Goal: Check status: Check status

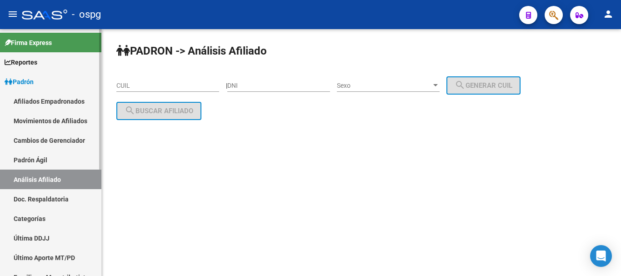
scroll to position [45, 0]
click at [159, 85] on input "CUIL" at bounding box center [167, 86] width 103 height 8
paste input "27-21140482-0"
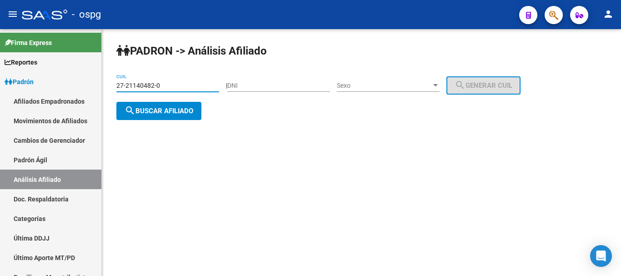
click at [168, 122] on div "PADRON -> Análisis Afiliado 27-21140482-0 CUIL | DNI Sexo Sexo search Generar C…" at bounding box center [362, 89] width 520 height 120
click at [162, 113] on span "search Buscar afiliado" at bounding box center [159, 111] width 69 height 8
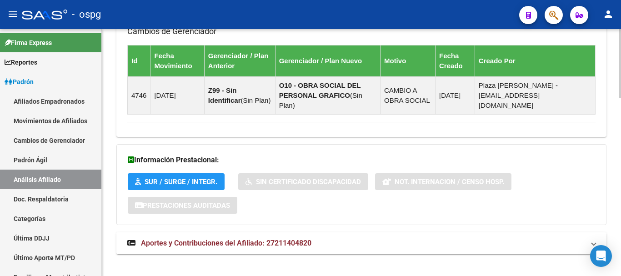
click at [295, 239] on span "Aportes y Contribuciones del Afiliado: 27211404820" at bounding box center [226, 243] width 171 height 9
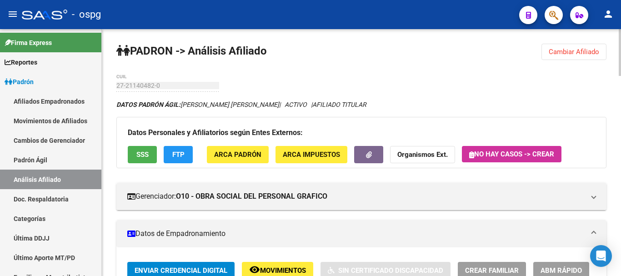
click at [618, 23] on div "menu - ospg person Firma Express Reportes Ingresos Devengados Análisis Históric…" at bounding box center [310, 138] width 621 height 276
click at [588, 51] on span "Cambiar Afiliado" at bounding box center [574, 52] width 50 height 8
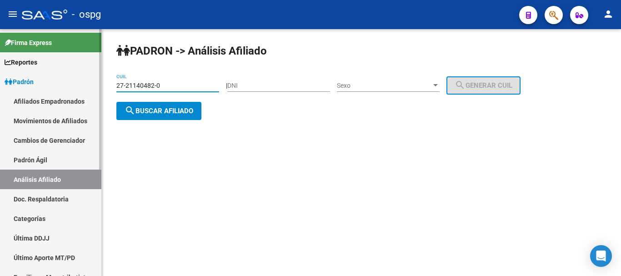
drag, startPoint x: 100, startPoint y: 84, endPoint x: 36, endPoint y: 86, distance: 63.3
click at [36, 86] on mat-sidenav-container "Firma Express Reportes Ingresos Devengados Análisis Histórico Detalles Transfer…" at bounding box center [310, 152] width 621 height 247
paste input "6-788269"
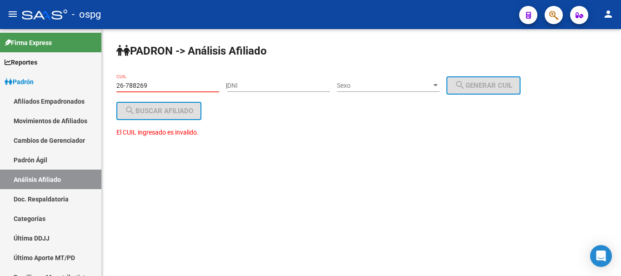
type input "26-788269"
drag, startPoint x: 167, startPoint y: 83, endPoint x: 0, endPoint y: 47, distance: 171.1
click at [0, 48] on mat-sidenav-container "Firma Express Reportes Ingresos Devengados Análisis Histórico Detalles Transfer…" at bounding box center [310, 152] width 621 height 247
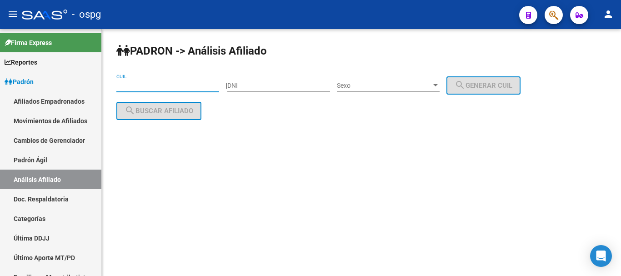
click at [142, 88] on input "CUIL" at bounding box center [167, 86] width 103 height 8
paste input "27-26788269-5"
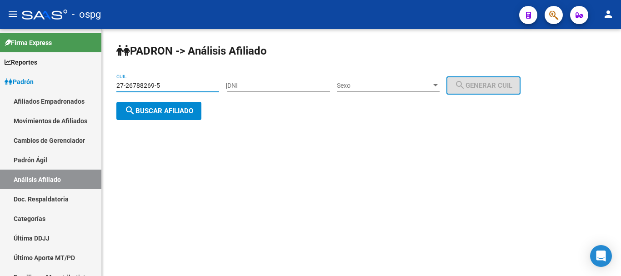
type input "27-26788269-5"
click at [152, 107] on span "search Buscar afiliado" at bounding box center [159, 111] width 69 height 8
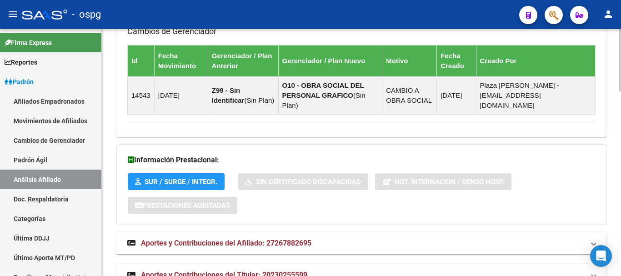
scroll to position [732, 0]
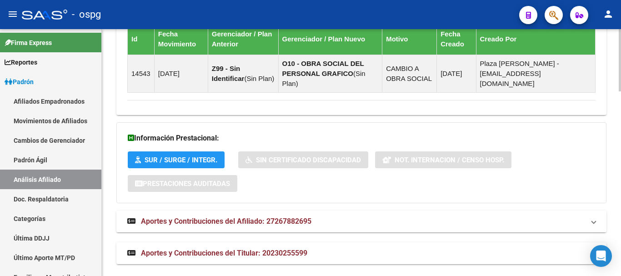
click at [283, 217] on span "Aportes y Contribuciones del Afiliado: 27267882695" at bounding box center [226, 221] width 171 height 9
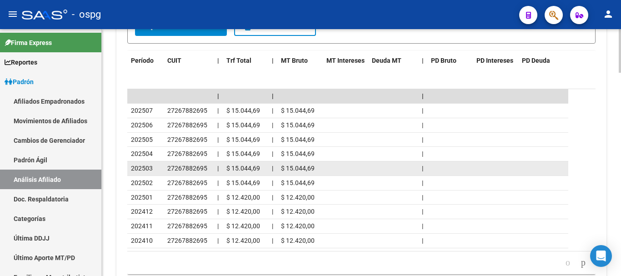
scroll to position [1096, 0]
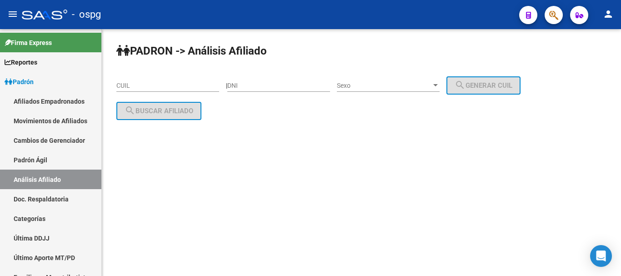
scroll to position [45, 0]
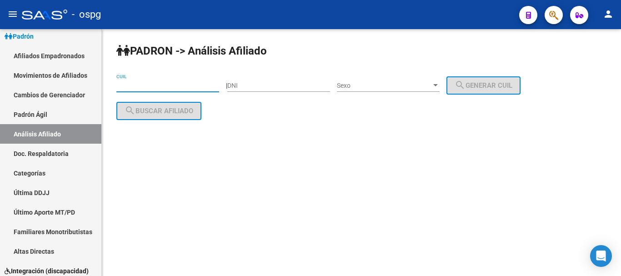
click at [151, 86] on input "CUIL" at bounding box center [167, 86] width 103 height 8
paste input "20-42899741-8"
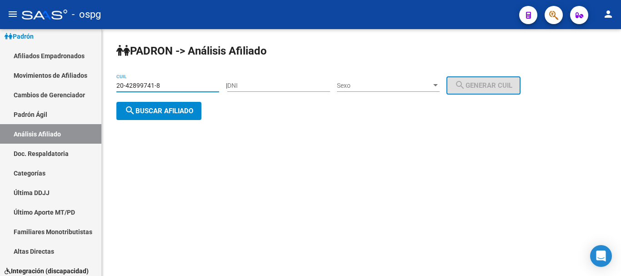
type input "20-42899741-8"
click at [153, 116] on button "search Buscar afiliado" at bounding box center [158, 111] width 85 height 18
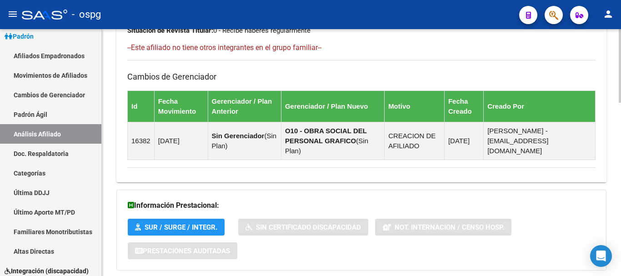
scroll to position [579, 0]
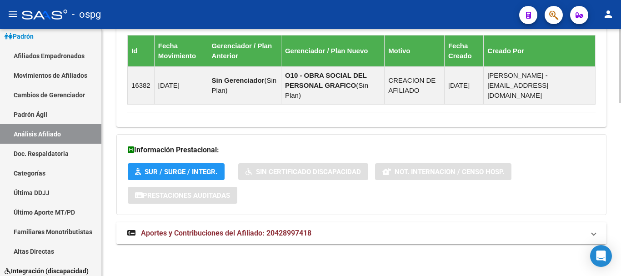
drag, startPoint x: 351, startPoint y: 231, endPoint x: 370, endPoint y: 227, distance: 19.1
click at [351, 230] on mat-panel-title "Aportes y Contribuciones del Afiliado: 20428997418" at bounding box center [356, 233] width 458 height 10
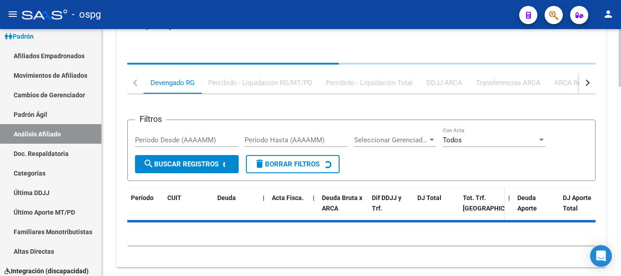
scroll to position [813, 0]
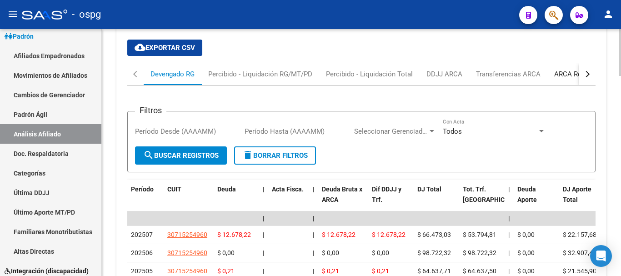
click at [571, 69] on div "ARCA Relaciones Laborales" at bounding box center [597, 74] width 85 height 10
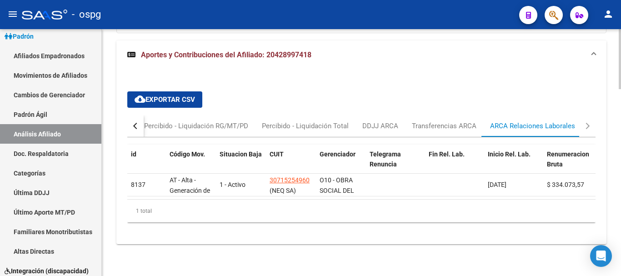
scroll to position [767, 0]
click at [127, 120] on button "button" at bounding box center [135, 126] width 16 height 22
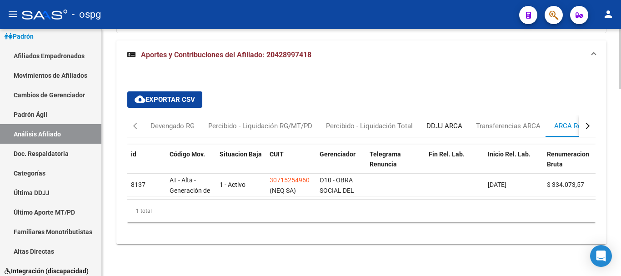
click at [452, 121] on div "DDJJ ARCA" at bounding box center [445, 126] width 36 height 10
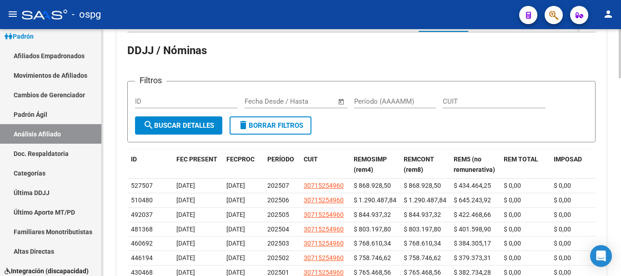
scroll to position [878, 0]
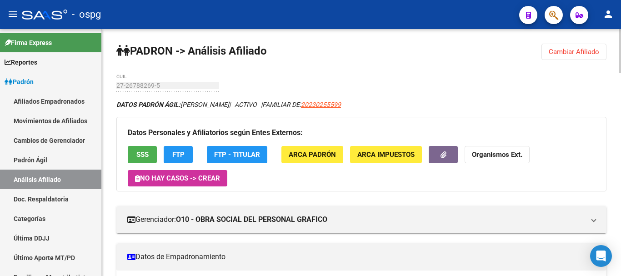
click at [586, 50] on span "Cambiar Afiliado" at bounding box center [574, 52] width 50 height 8
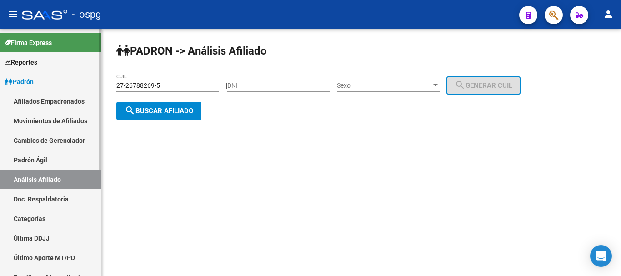
drag, startPoint x: 189, startPoint y: 84, endPoint x: 88, endPoint y: 76, distance: 101.3
click at [89, 76] on mat-sidenav-container "Firma Express Reportes Ingresos Devengados Análisis Histórico Detalles Transfer…" at bounding box center [310, 152] width 621 height 247
paste input "92411013-4"
type input "27-92411013-4"
click at [175, 113] on span "search Buscar afiliado" at bounding box center [159, 111] width 69 height 8
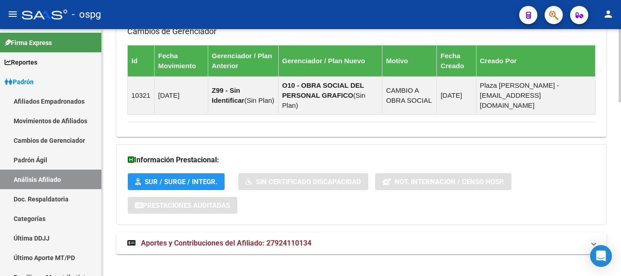
click at [320, 238] on mat-panel-title "Aportes y Contribuciones del Afiliado: 27924110134" at bounding box center [356, 243] width 458 height 10
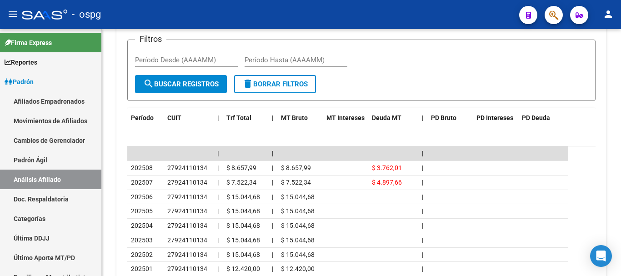
scroll to position [728, 0]
